Goal: Communication & Community: Answer question/provide support

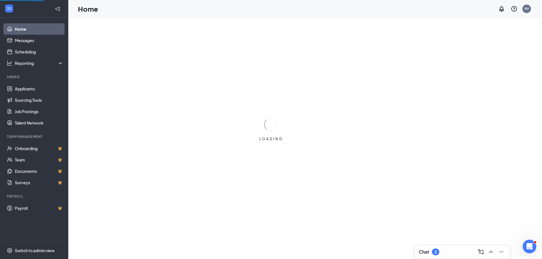
click at [421, 251] on div "Chat 2" at bounding box center [462, 252] width 96 height 14
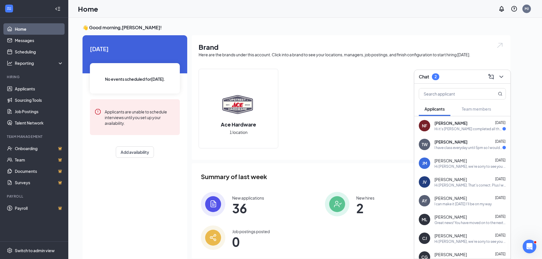
click at [447, 147] on div "I have class everyday until 5pm so I would only be [PERSON_NAME] to work at 6" at bounding box center [468, 147] width 68 height 5
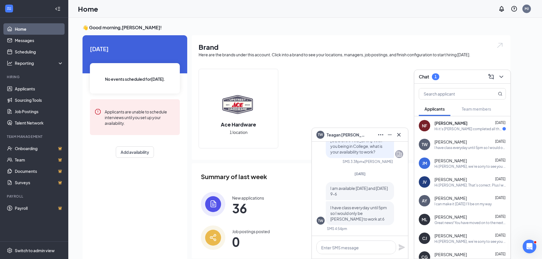
click at [332, 136] on span "[PERSON_NAME]" at bounding box center [346, 135] width 40 height 6
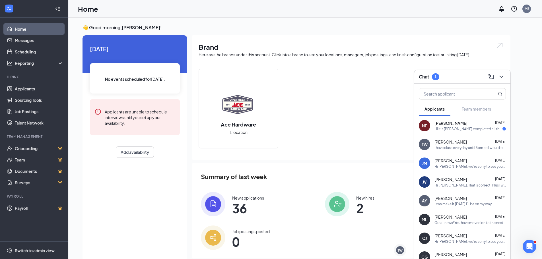
click at [448, 127] on div "Hi it's [PERSON_NAME] completed all the onboarding paper work, I wrote your pho…" at bounding box center [468, 129] width 68 height 5
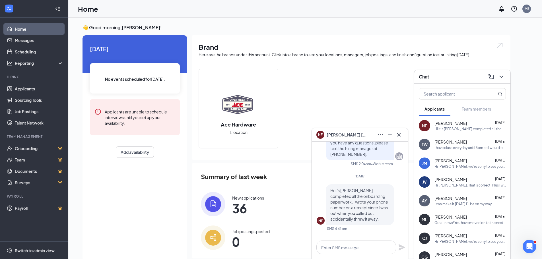
click at [325, 199] on img at bounding box center [337, 204] width 24 height 24
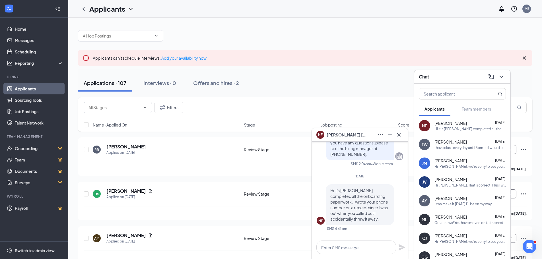
click at [404, 134] on div "NF [PERSON_NAME]" at bounding box center [360, 135] width 96 height 14
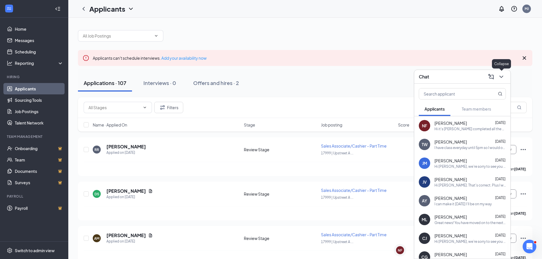
click at [504, 77] on icon "ChevronDown" at bounding box center [501, 76] width 7 height 7
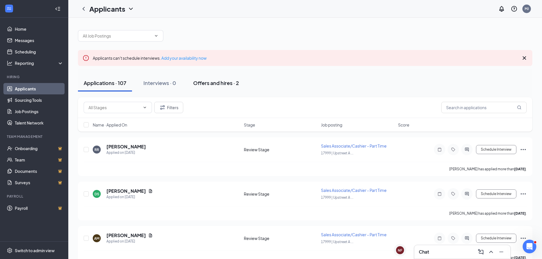
click at [226, 85] on div "Offers and hires · 2" at bounding box center [216, 82] width 46 height 7
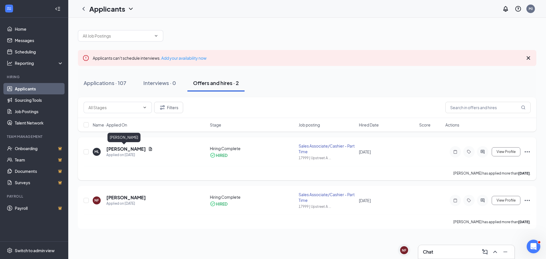
click at [120, 151] on h5 "[PERSON_NAME]" at bounding box center [126, 149] width 40 height 6
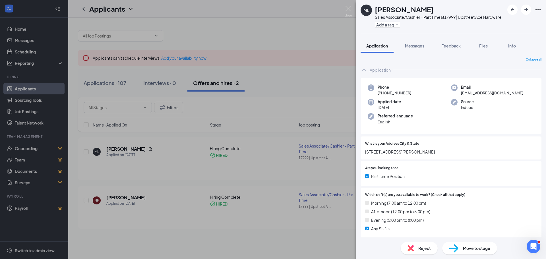
click at [168, 208] on div "ML [PERSON_NAME] Sales Associate/Cashier - Part Time at 17999 | Upstreet Ace Ha…" at bounding box center [273, 129] width 546 height 259
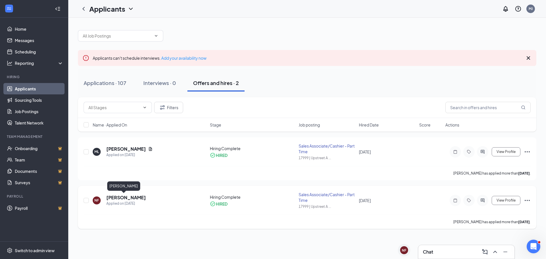
click at [114, 196] on h5 "[PERSON_NAME]" at bounding box center [126, 198] width 40 height 6
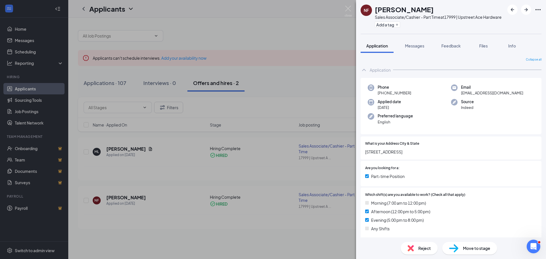
click at [251, 31] on div "NF [PERSON_NAME] Sales Associate/Cashier - Part Time at 17999 | Upstreet Ace Ha…" at bounding box center [273, 129] width 546 height 259
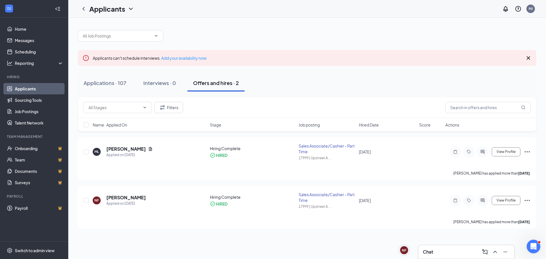
click at [437, 255] on div "Chat" at bounding box center [466, 251] width 87 height 9
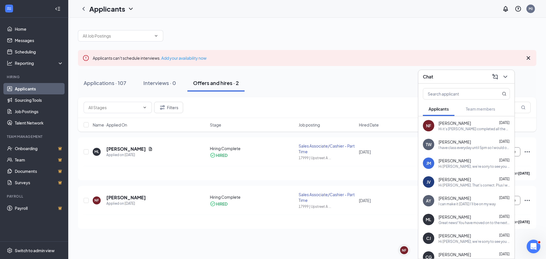
click at [477, 189] on div "JV [PERSON_NAME] [DATE] Hi [PERSON_NAME]. That's correct. Plus I would have ava…" at bounding box center [466, 182] width 96 height 19
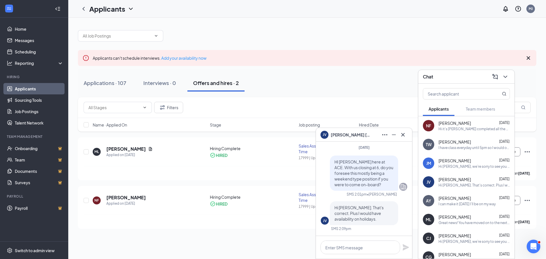
click at [29, 90] on link "Applicants" at bounding box center [39, 88] width 49 height 11
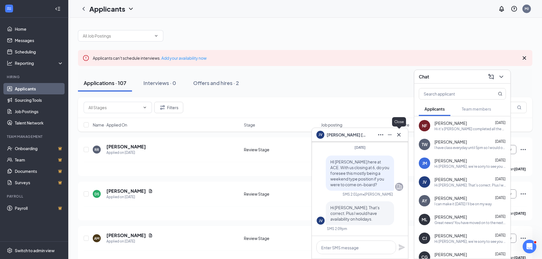
drag, startPoint x: 399, startPoint y: 133, endPoint x: 401, endPoint y: 130, distance: 3.2
click at [399, 133] on icon "Cross" at bounding box center [398, 134] width 7 height 7
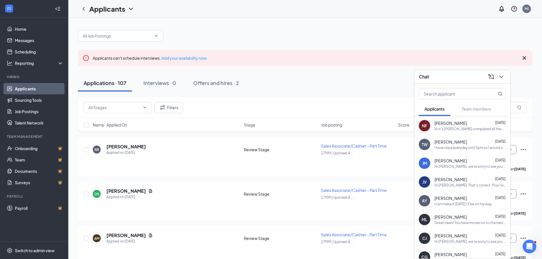
click at [454, 139] on span "[PERSON_NAME]" at bounding box center [450, 142] width 32 height 6
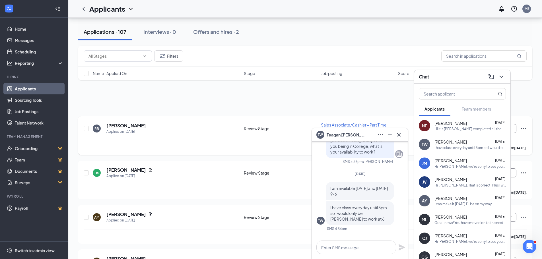
scroll to position [114, 0]
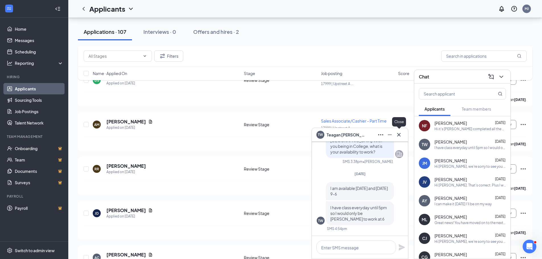
click at [402, 134] on icon "Cross" at bounding box center [398, 134] width 7 height 7
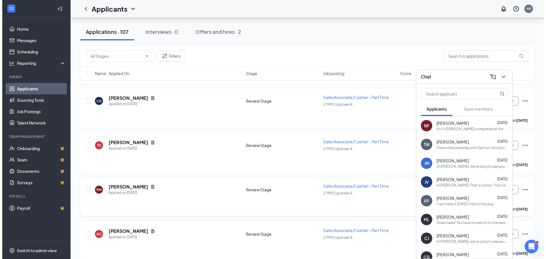
scroll to position [341, 0]
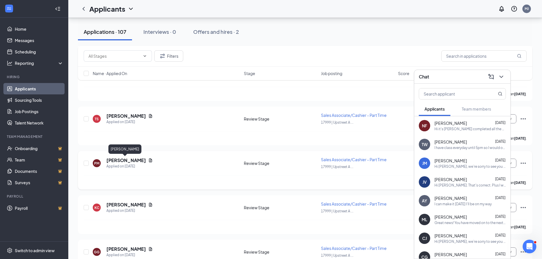
click at [125, 159] on h5 "[PERSON_NAME]" at bounding box center [126, 160] width 40 height 6
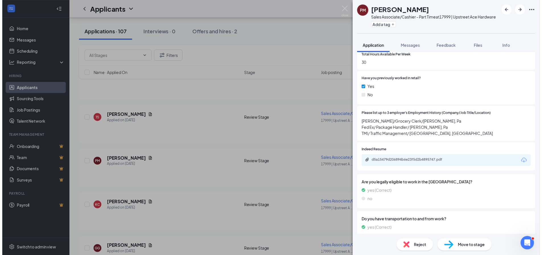
scroll to position [228, 0]
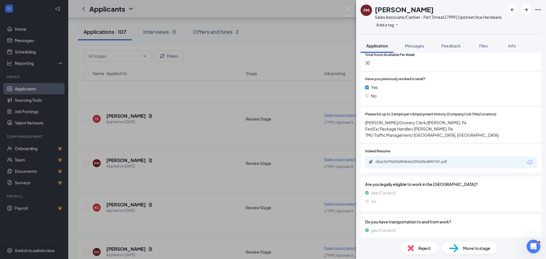
click at [304, 106] on div "PM [PERSON_NAME] Sales Associate/Cashier - Part Time at 17999 | Upstreet Ace Ha…" at bounding box center [273, 129] width 546 height 259
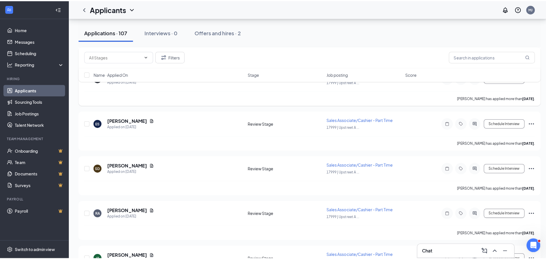
scroll to position [739, 0]
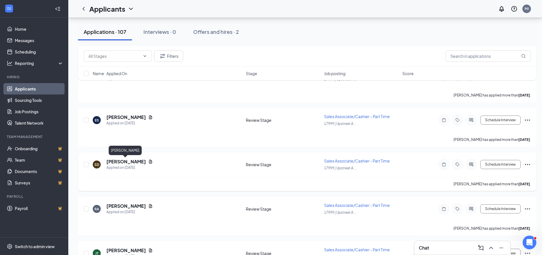
click at [122, 162] on h5 "[PERSON_NAME]" at bounding box center [126, 161] width 40 height 6
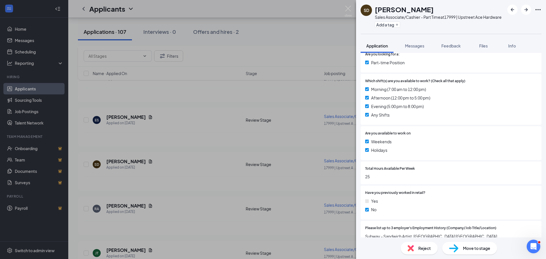
scroll to position [199, 0]
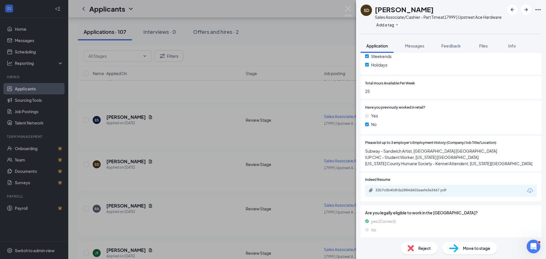
click at [257, 95] on div "SD [PERSON_NAME] Sales Associate/Cashier - Part Time at 17999 | Upstreet Ace Ha…" at bounding box center [273, 129] width 546 height 259
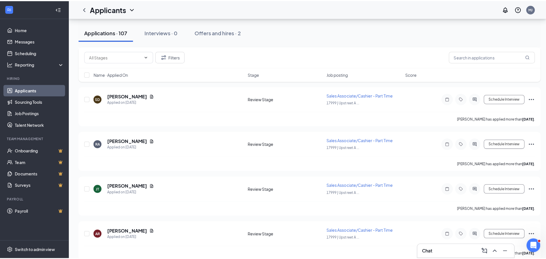
scroll to position [882, 0]
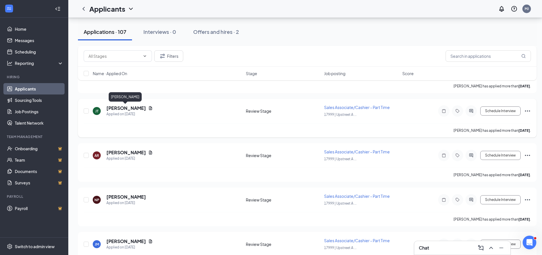
click at [135, 110] on h5 "[PERSON_NAME]" at bounding box center [126, 108] width 40 height 6
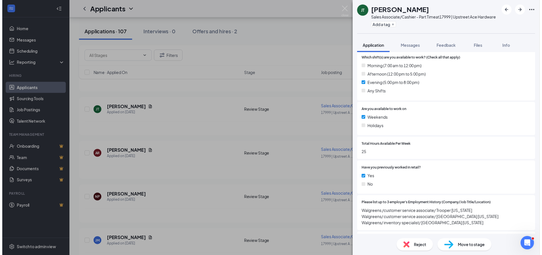
scroll to position [199, 0]
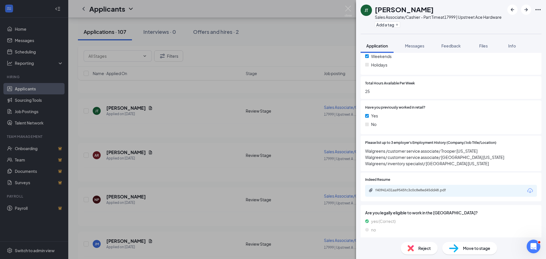
click at [290, 39] on div "[PERSON_NAME] Sales Associate/Cashier - Part Time at 17999 | Upstreet Ace Hardw…" at bounding box center [273, 129] width 546 height 259
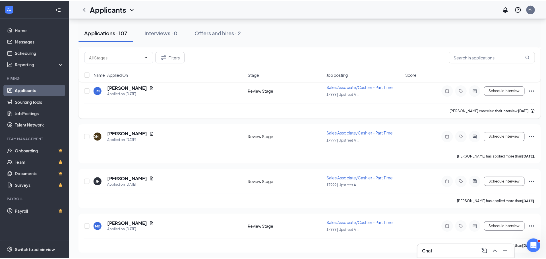
scroll to position [1109, 0]
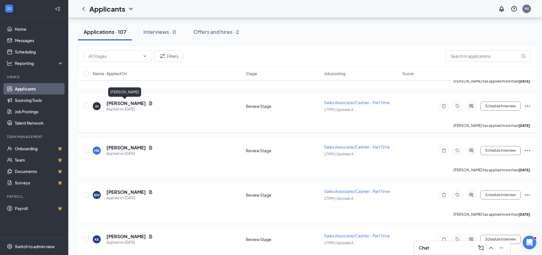
click at [119, 102] on h5 "[PERSON_NAME]" at bounding box center [126, 103] width 40 height 6
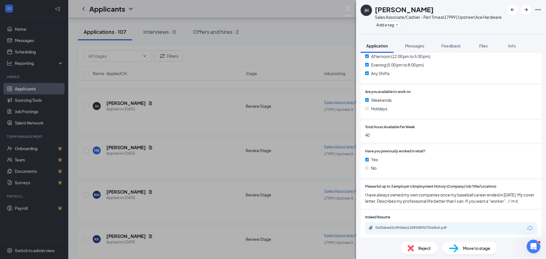
scroll to position [199, 0]
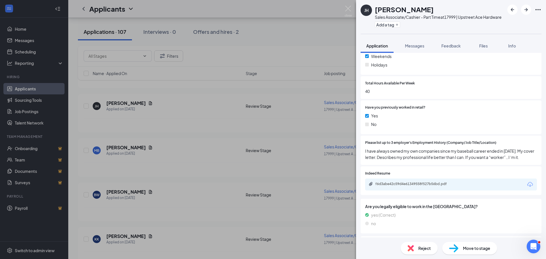
click at [272, 86] on div "[PERSON_NAME] Sales Associate/Cashier - Part Time at 17999 | Upstreet Ace Hardw…" at bounding box center [273, 129] width 546 height 259
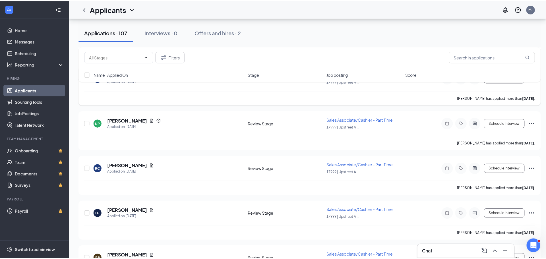
scroll to position [1308, 0]
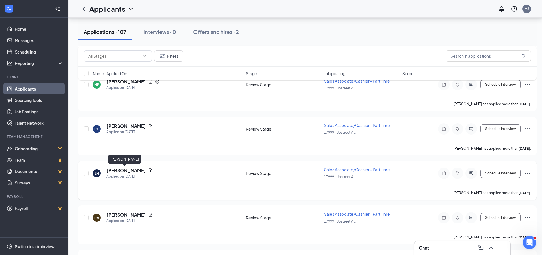
click at [123, 171] on h5 "[PERSON_NAME]" at bounding box center [126, 170] width 40 height 6
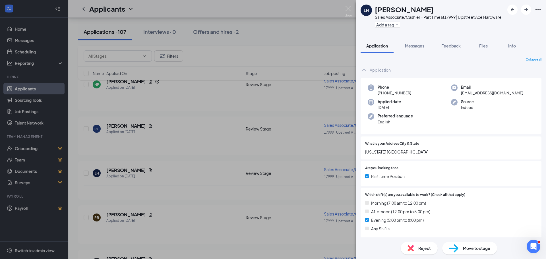
click at [291, 99] on div "LH [PERSON_NAME] Sales Associate/Cashier - Part Time at 17999 | Upstreet Ace Ha…" at bounding box center [273, 129] width 546 height 259
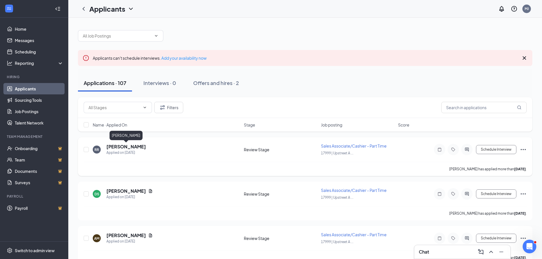
click at [133, 148] on h5 "[PERSON_NAME]" at bounding box center [126, 147] width 40 height 6
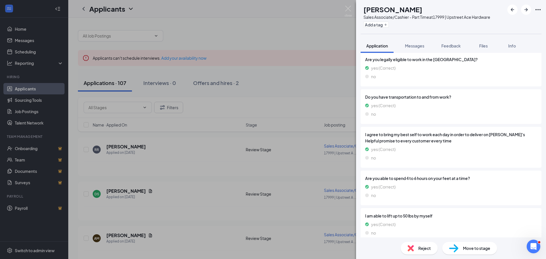
scroll to position [334, 0]
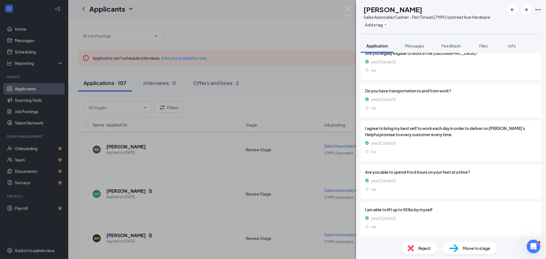
click at [274, 96] on div "RR [PERSON_NAME] Sales Associate/Cashier - Part Time at 17999 | Upstreet Ace Ha…" at bounding box center [273, 129] width 546 height 259
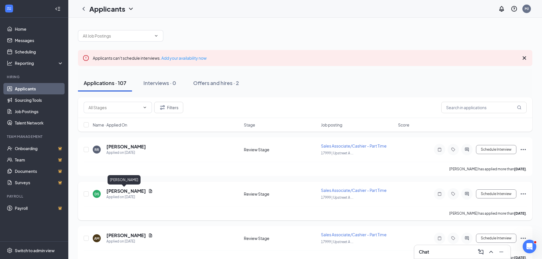
click at [121, 190] on h5 "[PERSON_NAME]" at bounding box center [126, 191] width 40 height 6
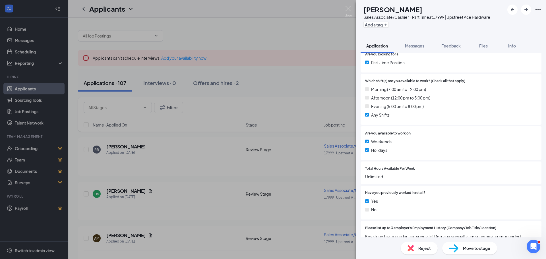
scroll to position [199, 0]
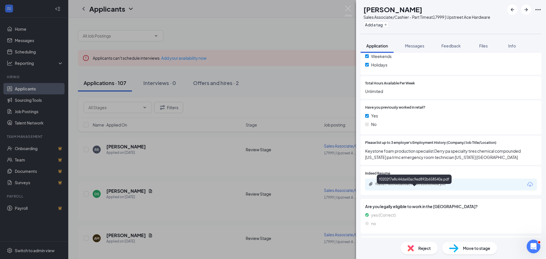
click at [419, 186] on div "f0202f7e8c44da60ac9ed892b658540a.pdf" at bounding box center [415, 184] width 80 height 5
click at [285, 112] on div "DS [PERSON_NAME] Sales Associate/Cashier - Part Time at 17999 | Upstreet Ace Ha…" at bounding box center [273, 129] width 546 height 259
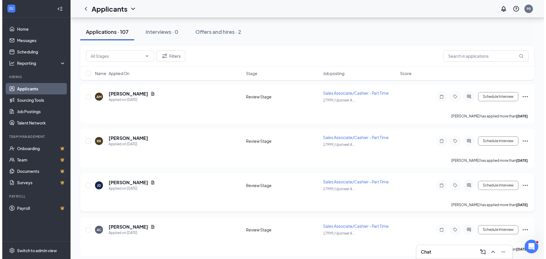
scroll to position [142, 0]
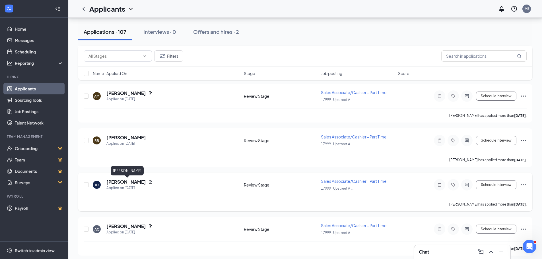
click at [138, 182] on h5 "[PERSON_NAME]" at bounding box center [126, 182] width 40 height 6
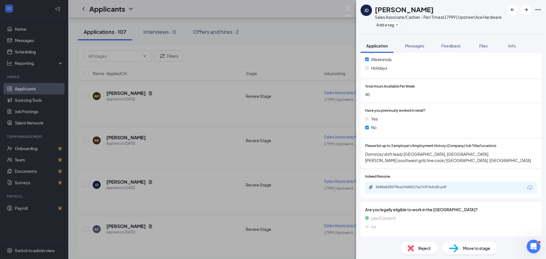
scroll to position [199, 0]
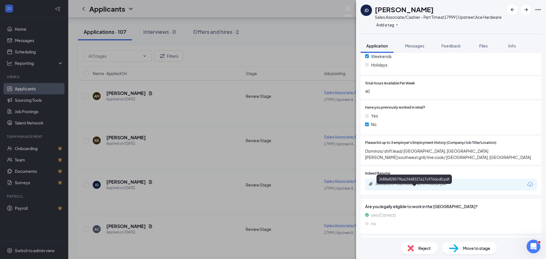
click at [411, 186] on div "3688a828579ba1f668327a17c976dcd0.pdf" at bounding box center [415, 184] width 80 height 5
drag, startPoint x: 447, startPoint y: 9, endPoint x: 377, endPoint y: 10, distance: 70.0
click at [377, 10] on h1 "[PERSON_NAME]" at bounding box center [404, 10] width 59 height 10
drag, startPoint x: 375, startPoint y: 8, endPoint x: 425, endPoint y: 11, distance: 50.4
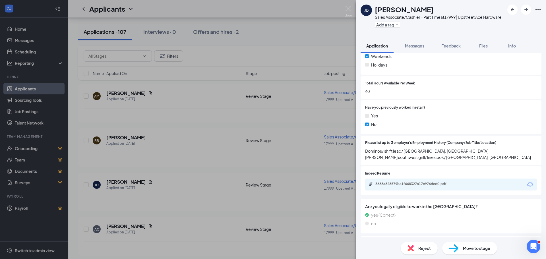
click at [456, 12] on div "[PERSON_NAME]" at bounding box center [438, 10] width 127 height 10
copy h1 "[PERSON_NAME]"
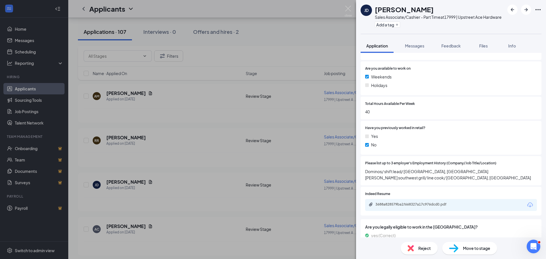
scroll to position [256, 0]
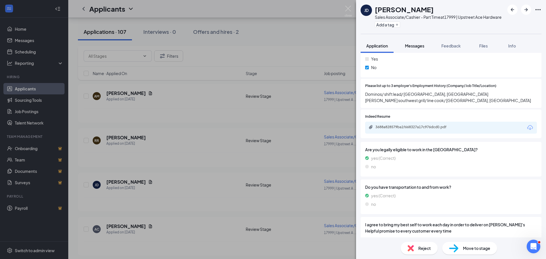
click at [419, 49] on div "Messages" at bounding box center [414, 46] width 19 height 6
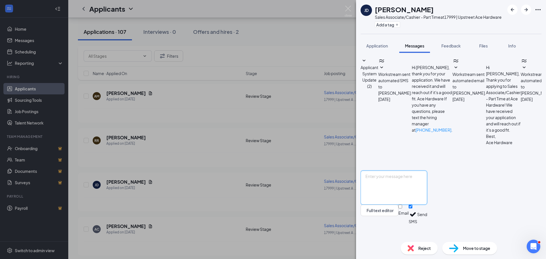
click at [427, 200] on textarea at bounding box center [394, 188] width 67 height 34
click at [427, 191] on textarea "Hi Jadynn, [PERSON_NAME] at Ace Hardware. Are you available for asn" at bounding box center [394, 188] width 67 height 34
click at [427, 192] on textarea "Hi Jadynn, [PERSON_NAME] at Ace Hardware. Are you available for asn" at bounding box center [394, 188] width 67 height 34
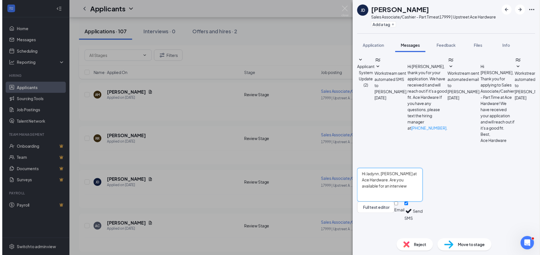
scroll to position [7, 0]
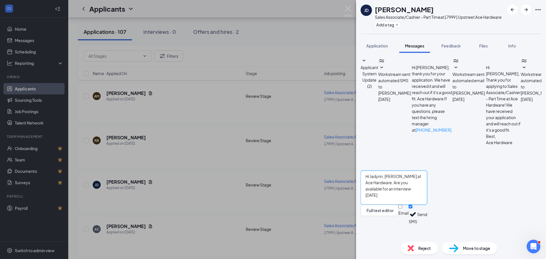
type textarea "Hi Jadynn, [PERSON_NAME] at Ace Hardware. Are you available for an interview [D…"
drag, startPoint x: 522, startPoint y: 192, endPoint x: 353, endPoint y: 185, distance: 169.7
click at [356, 187] on div "[PERSON_NAME] Sales Associate/Cashier - Part Time at 17999 | Upstreet Ace Hardw…" at bounding box center [273, 129] width 546 height 259
drag, startPoint x: 310, startPoint y: 111, endPoint x: 528, endPoint y: 33, distance: 231.8
click at [310, 111] on div "[PERSON_NAME] Sales Associate/Cashier - Part Time at 17999 | Upstreet Ace Hardw…" at bounding box center [273, 129] width 546 height 259
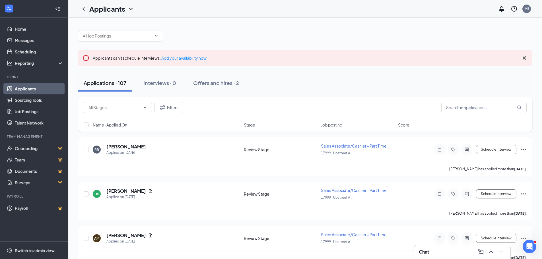
click at [457, 256] on div "Chat" at bounding box center [462, 251] width 87 height 9
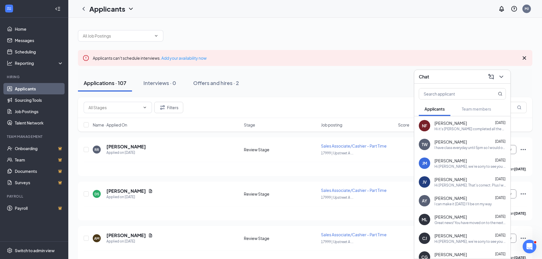
click at [472, 125] on div "[PERSON_NAME] [DATE]" at bounding box center [469, 123] width 71 height 6
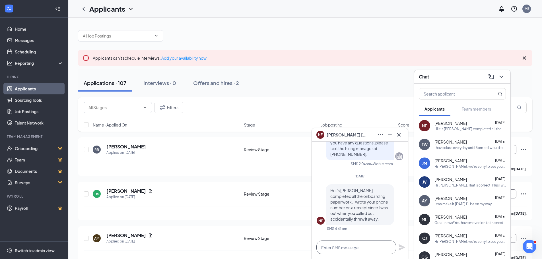
click at [361, 250] on textarea at bounding box center [356, 248] width 80 height 14
type textarea "e"
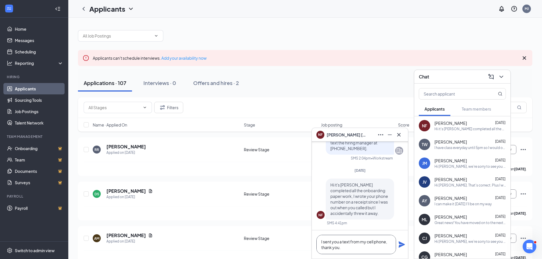
type textarea "I sent you a text from my cell phone, thank you."
click at [400, 241] on icon "Plane" at bounding box center [401, 244] width 7 height 7
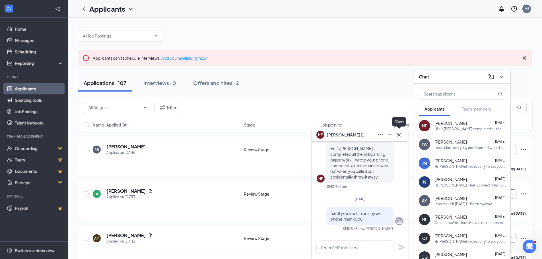
click at [399, 137] on icon "Cross" at bounding box center [398, 134] width 7 height 7
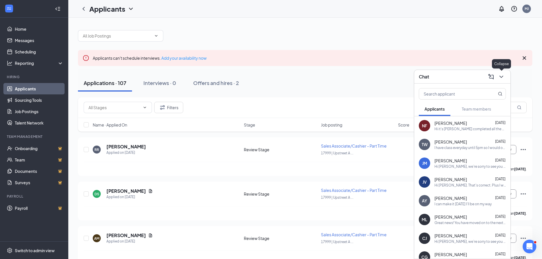
click at [503, 77] on icon "ChevronDown" at bounding box center [501, 76] width 7 height 7
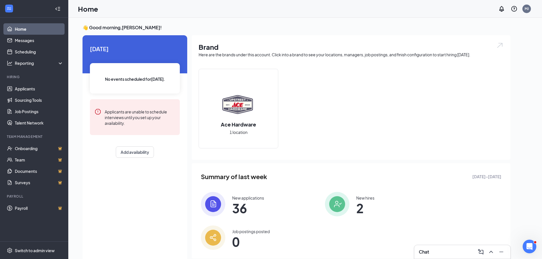
click at [356, 196] on div "New hires" at bounding box center [365, 198] width 18 height 6
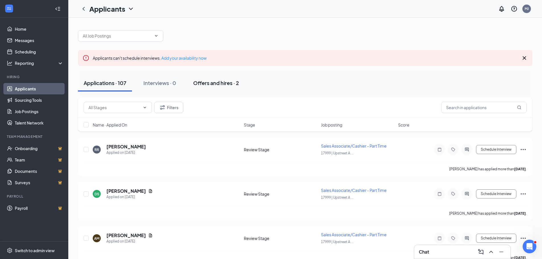
click at [213, 86] on div "Offers and hires · 2" at bounding box center [216, 82] width 46 height 7
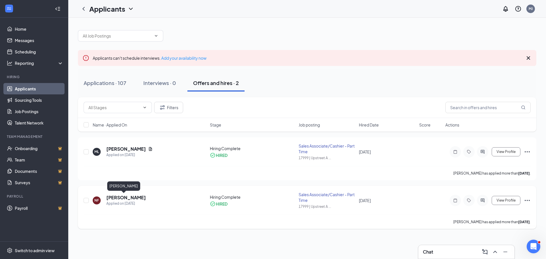
click at [119, 197] on h5 "[PERSON_NAME]" at bounding box center [126, 198] width 40 height 6
